Goal: Information Seeking & Learning: Learn about a topic

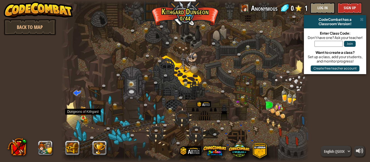
click at [83, 118] on img at bounding box center [83, 112] width 6 height 12
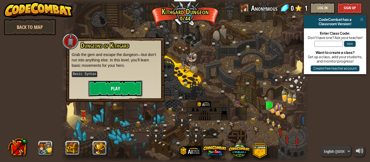
click at [117, 87] on button "Play" at bounding box center [115, 88] width 54 height 16
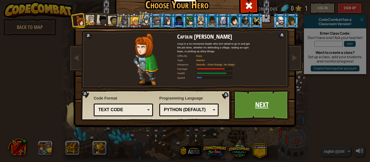
click at [247, 106] on link "Next" at bounding box center [261, 105] width 57 height 30
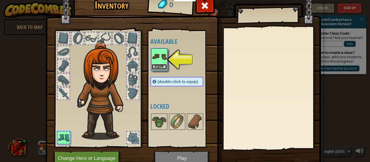
click at [162, 67] on button "Equip" at bounding box center [159, 67] width 15 height 6
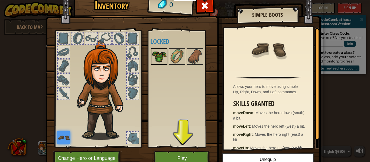
click at [154, 58] on img at bounding box center [159, 56] width 15 height 15
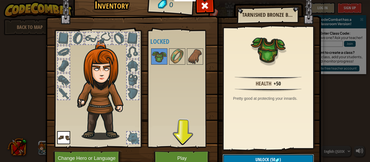
click at [264, 157] on span "Unlock" at bounding box center [262, 160] width 14 height 6
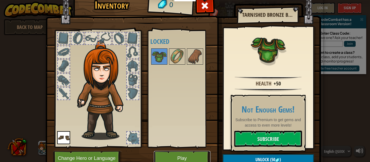
click at [191, 157] on button "Play" at bounding box center [182, 158] width 57 height 15
